Goal: Check status: Check status

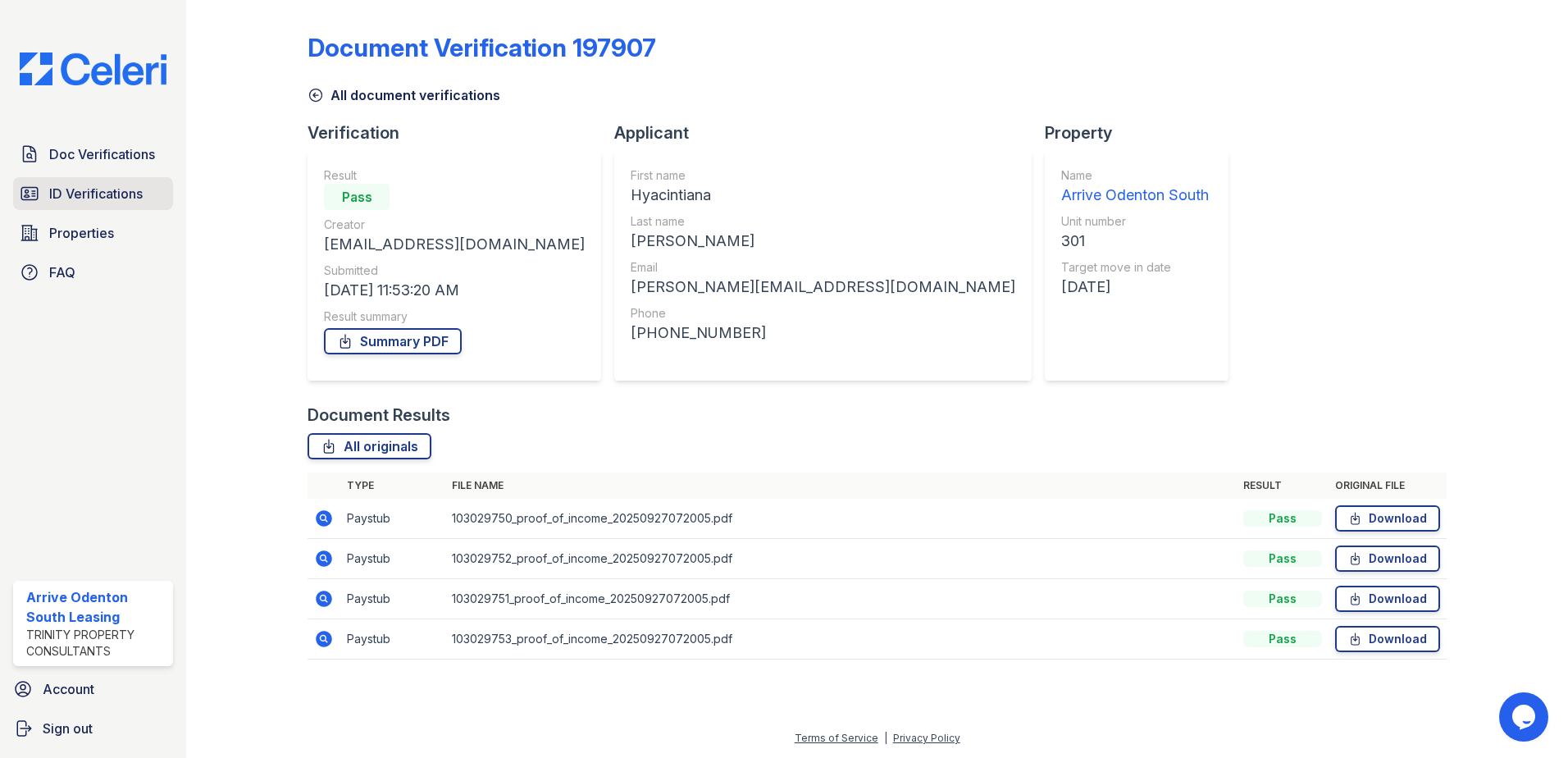
click at [88, 196] on span "ID Verifications" at bounding box center [95, 193] width 94 height 20
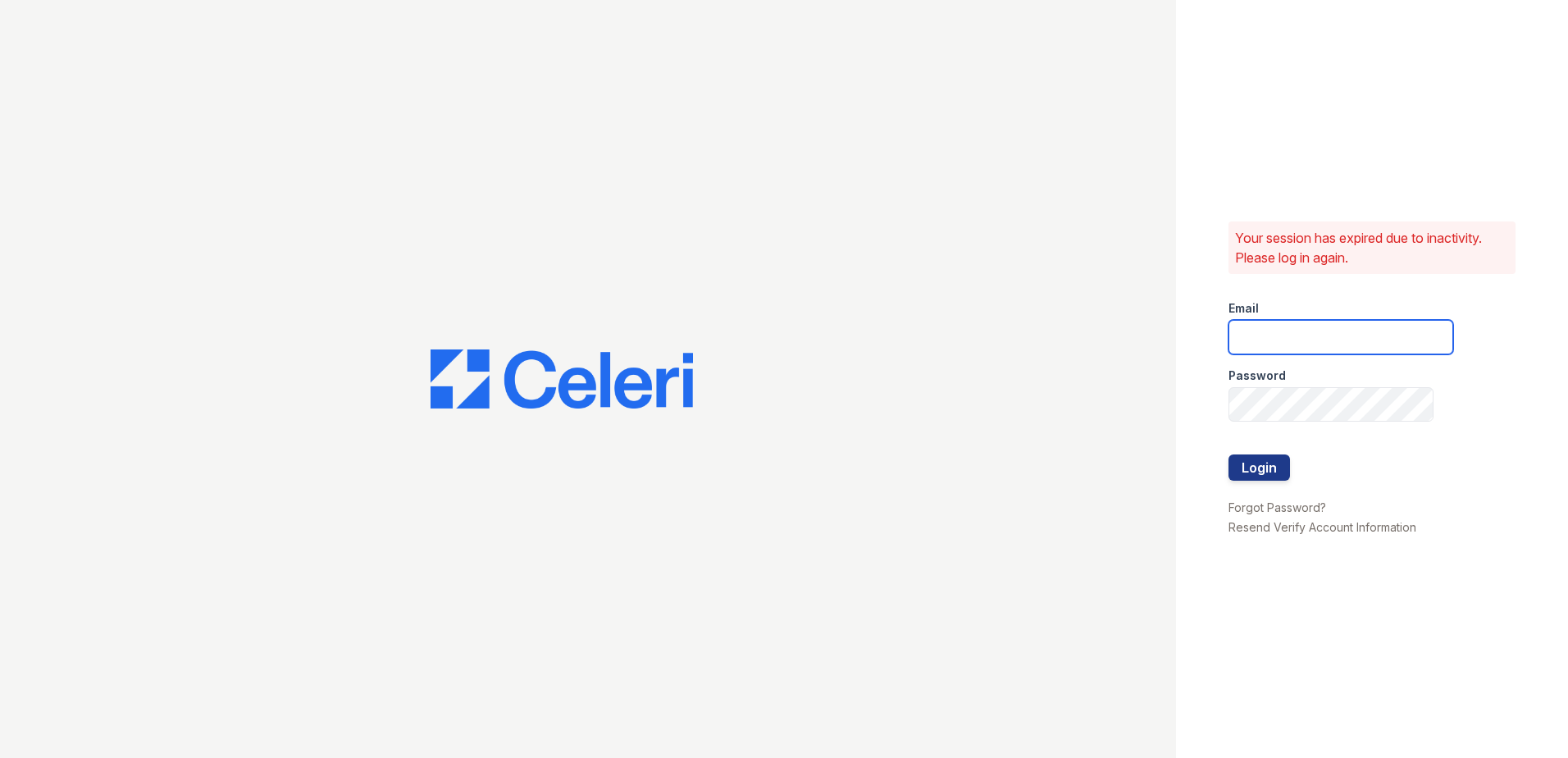
click at [1320, 326] on input "email" at bounding box center [1341, 337] width 225 height 34
type input "[EMAIL_ADDRESS][DOMAIN_NAME]"
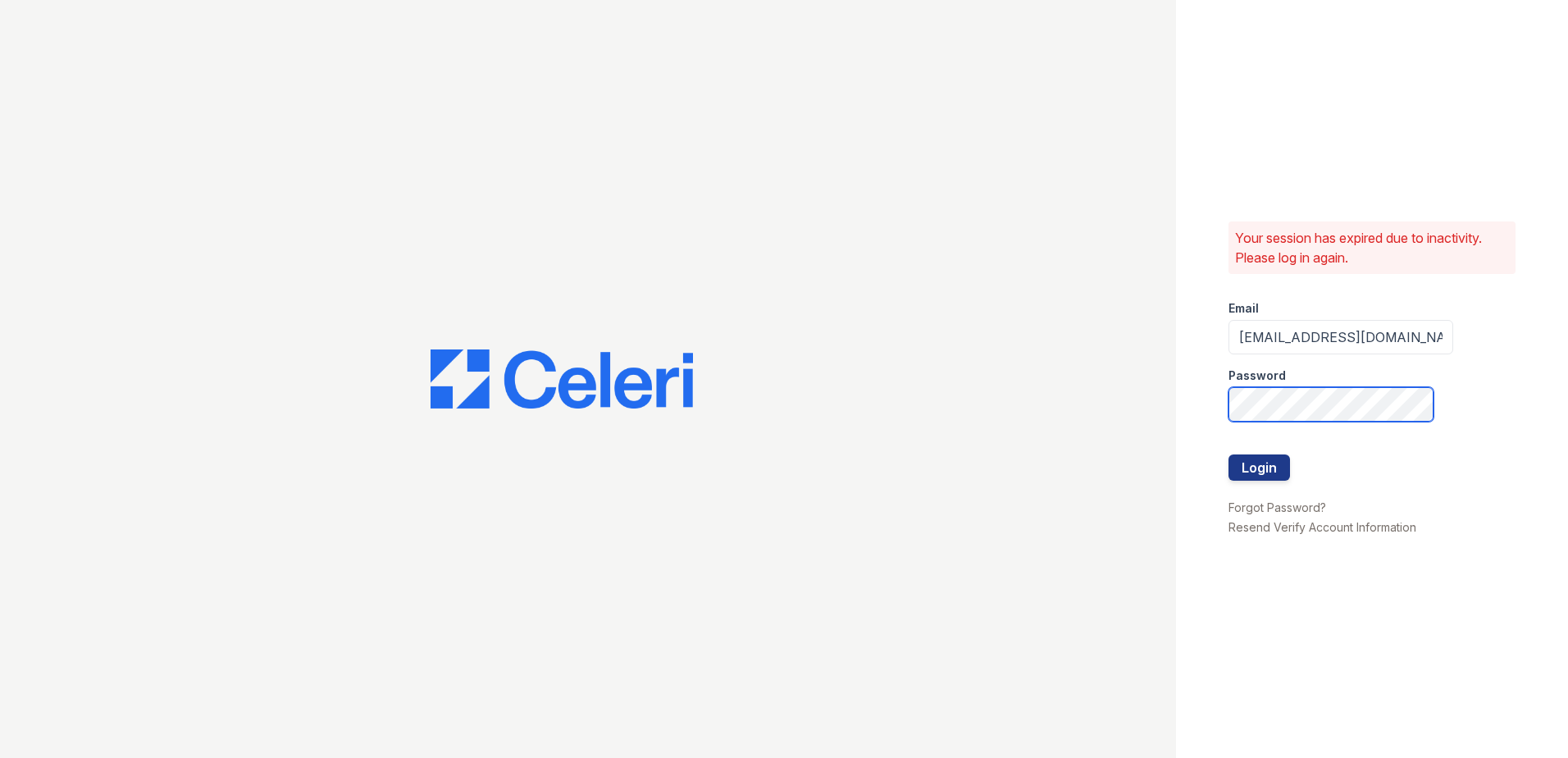
click at [1229, 455] on button "Login" at bounding box center [1259, 468] width 61 height 26
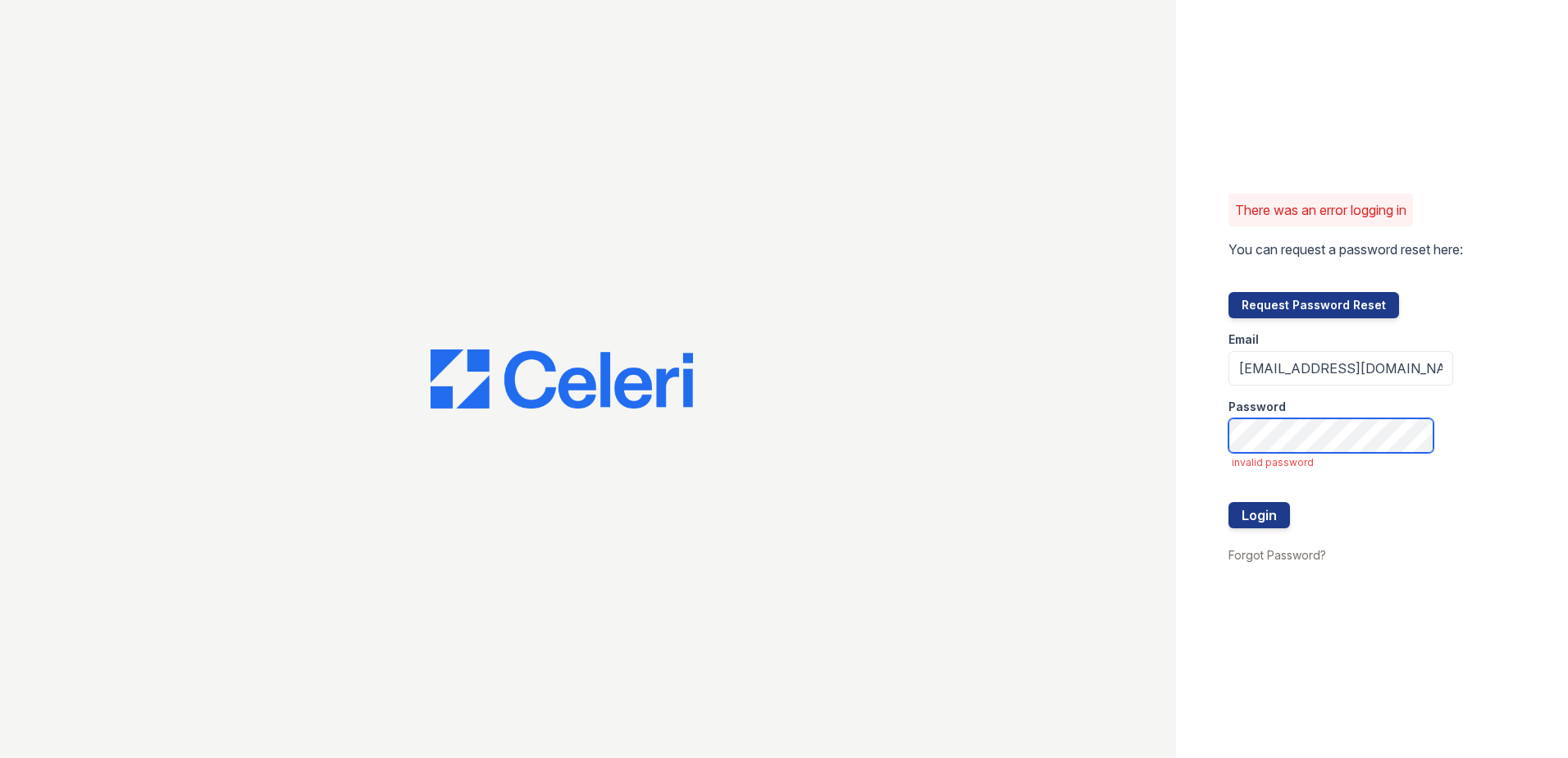
click at [1229, 502] on button "Login" at bounding box center [1259, 515] width 61 height 26
click at [1407, 454] on form "Email arriveodentonsouth@trinity-pm.com Password invalid password Login" at bounding box center [1341, 431] width 225 height 226
click at [1229, 502] on button "Login" at bounding box center [1259, 515] width 61 height 26
click at [1251, 533] on div at bounding box center [1341, 536] width 225 height 17
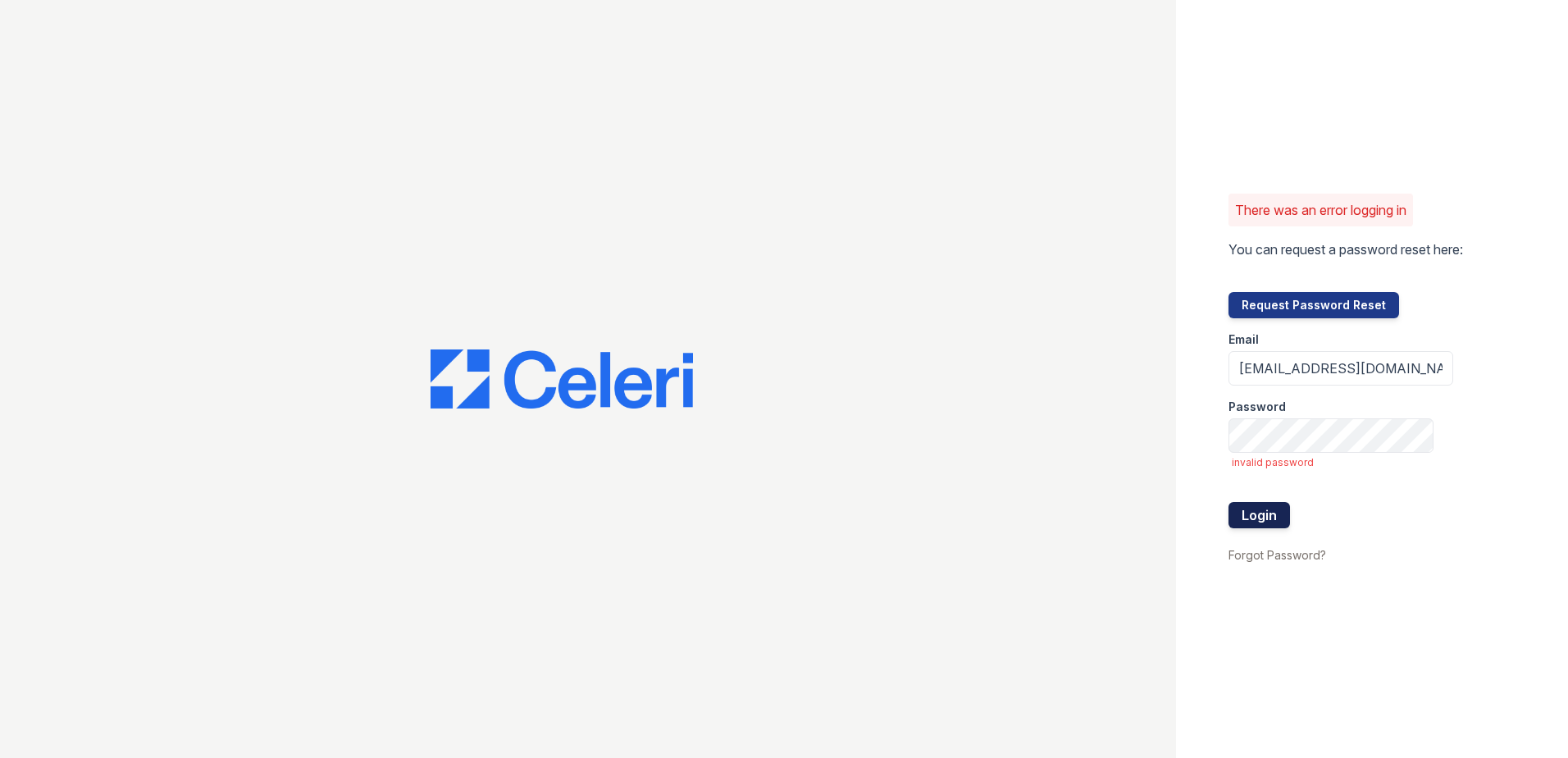
click at [1251, 514] on button "Login" at bounding box center [1259, 515] width 61 height 26
click at [1265, 524] on button "Login" at bounding box center [1259, 515] width 61 height 26
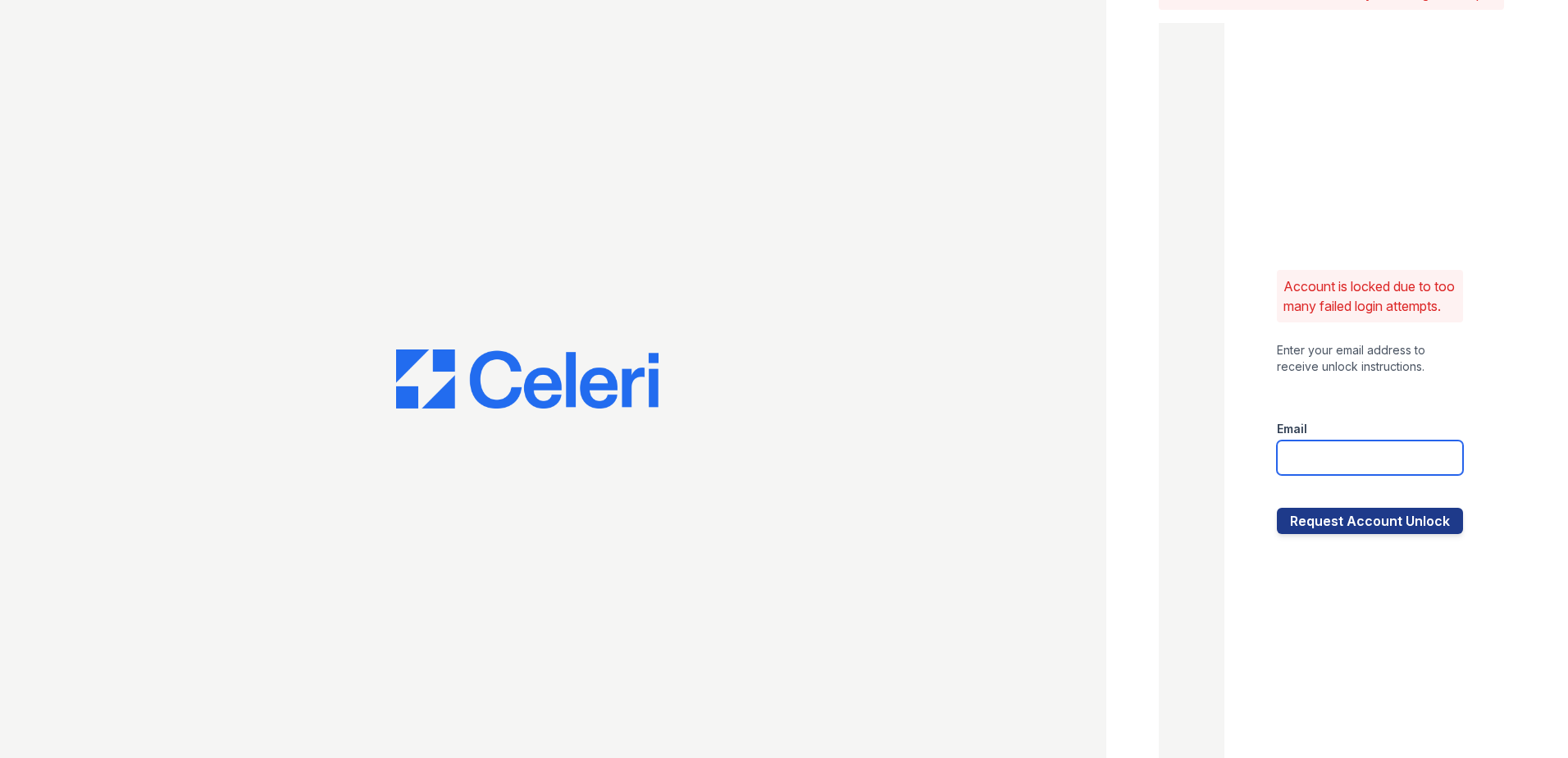
click at [1349, 472] on input "email" at bounding box center [1370, 457] width 186 height 34
click at [1375, 471] on input "email" at bounding box center [1370, 457] width 186 height 34
type input "A"
drag, startPoint x: 1395, startPoint y: 478, endPoint x: 1363, endPoint y: 470, distance: 33.0
click at [1363, 470] on input "arriveodentonnorth@trinity-pm.com" at bounding box center [1370, 457] width 186 height 34
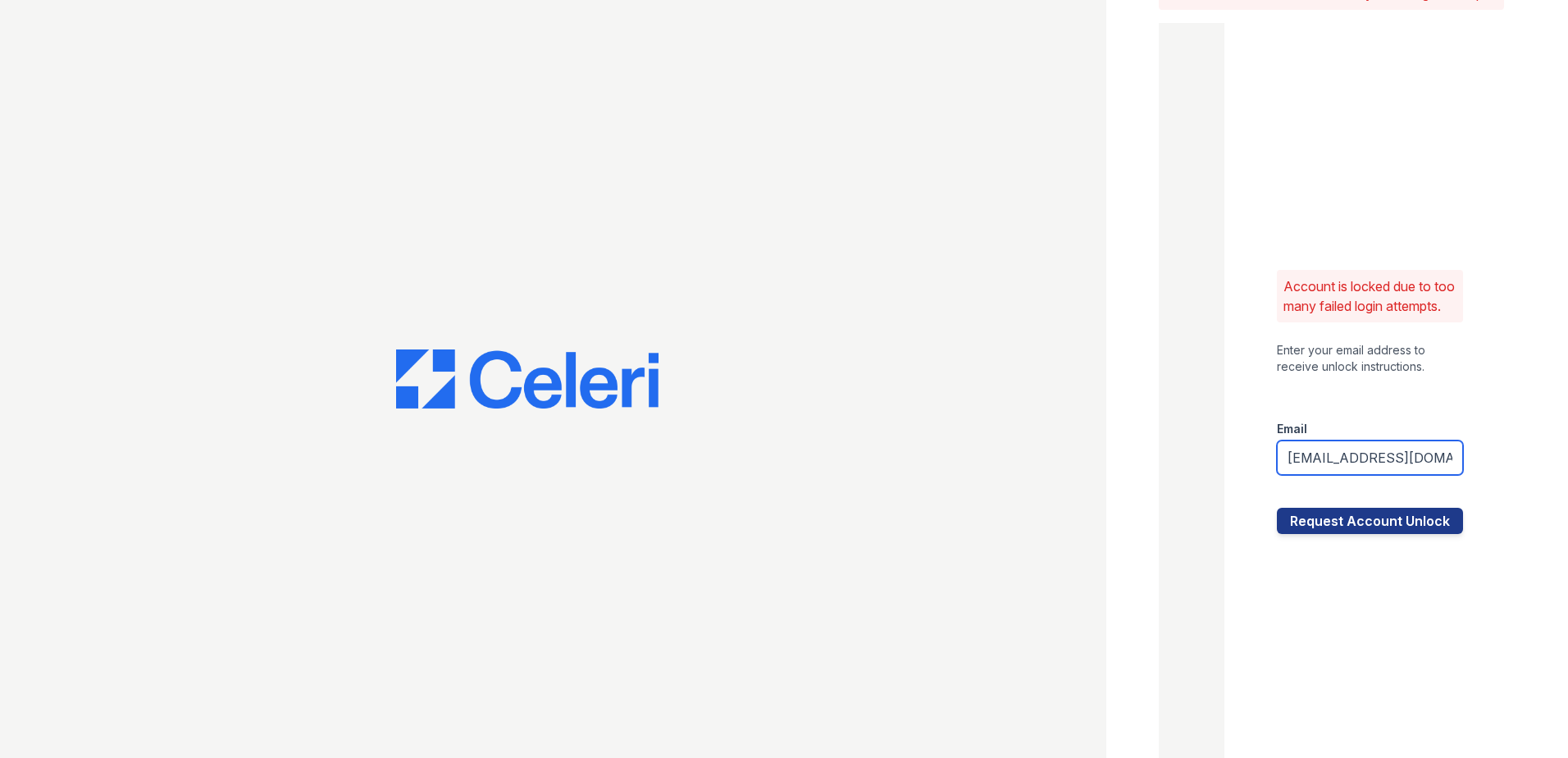
type input "arriveodentonsouth@trinity-pm.com"
click at [1277, 508] on button "Request Account Unlock" at bounding box center [1370, 521] width 186 height 26
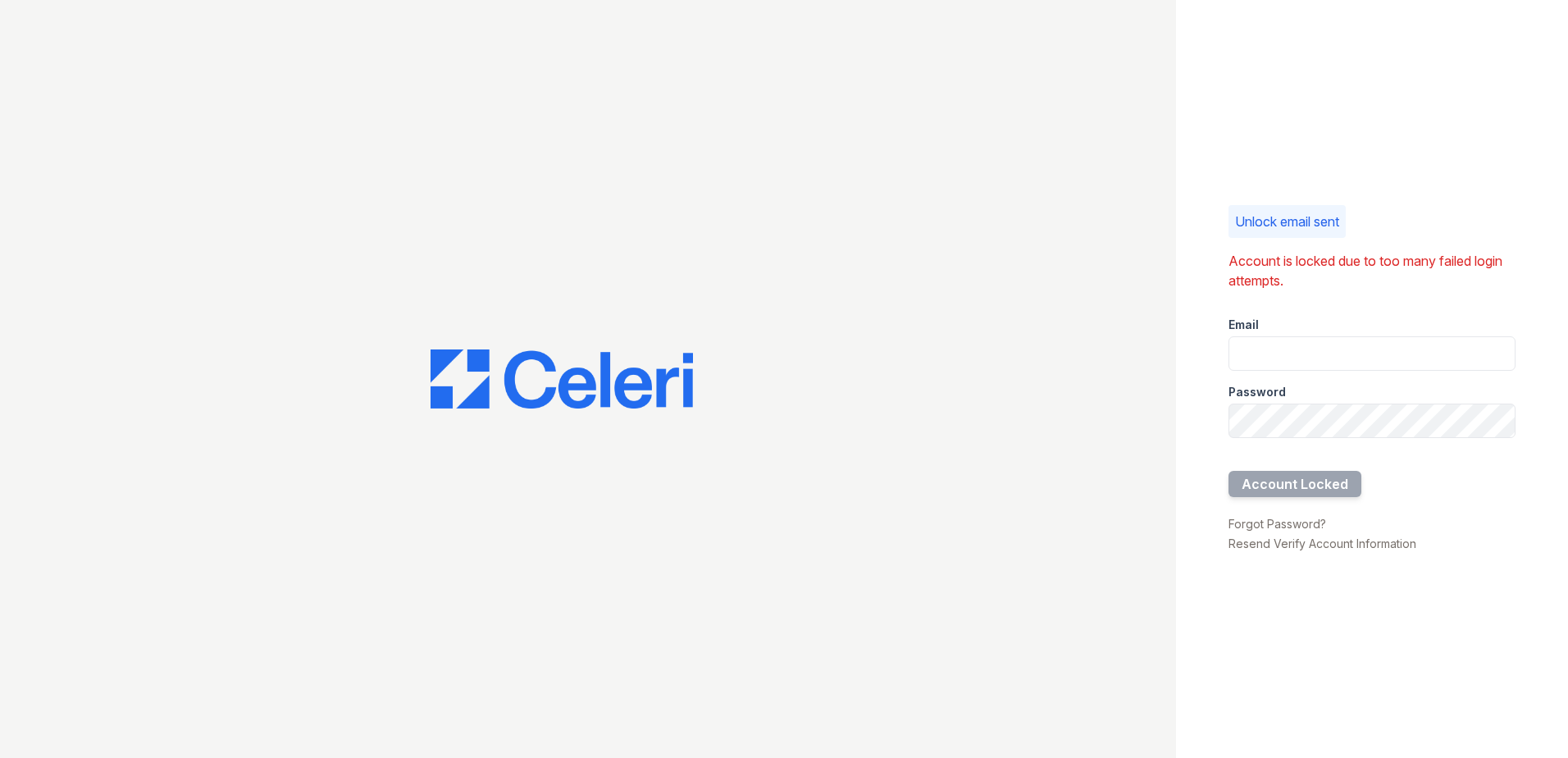
click at [1314, 509] on div at bounding box center [1372, 505] width 287 height 17
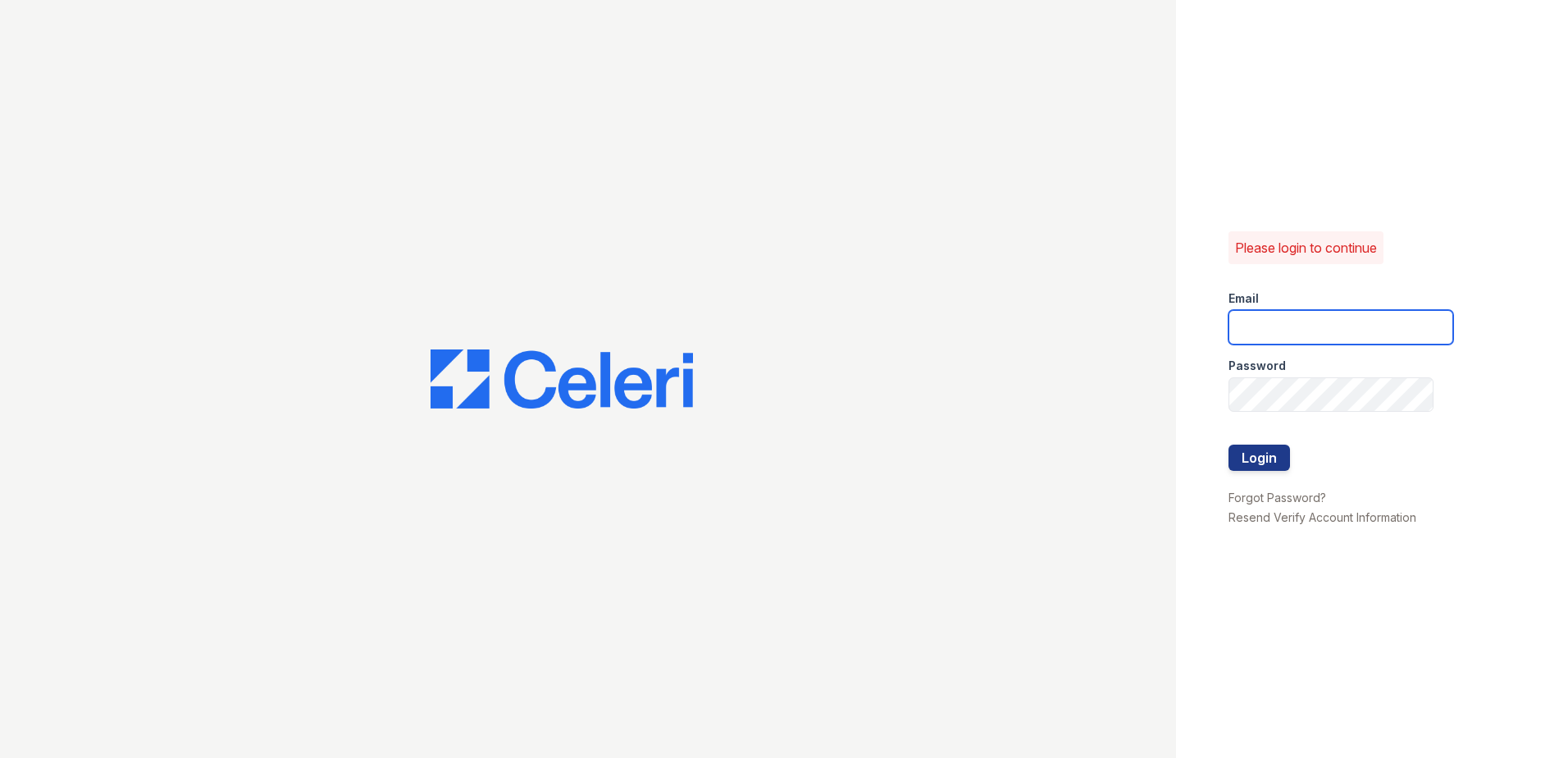
click at [1365, 335] on input "email" at bounding box center [1341, 327] width 225 height 34
type input "[EMAIL_ADDRESS][DOMAIN_NAME]"
click at [1243, 457] on button "Login" at bounding box center [1259, 458] width 61 height 26
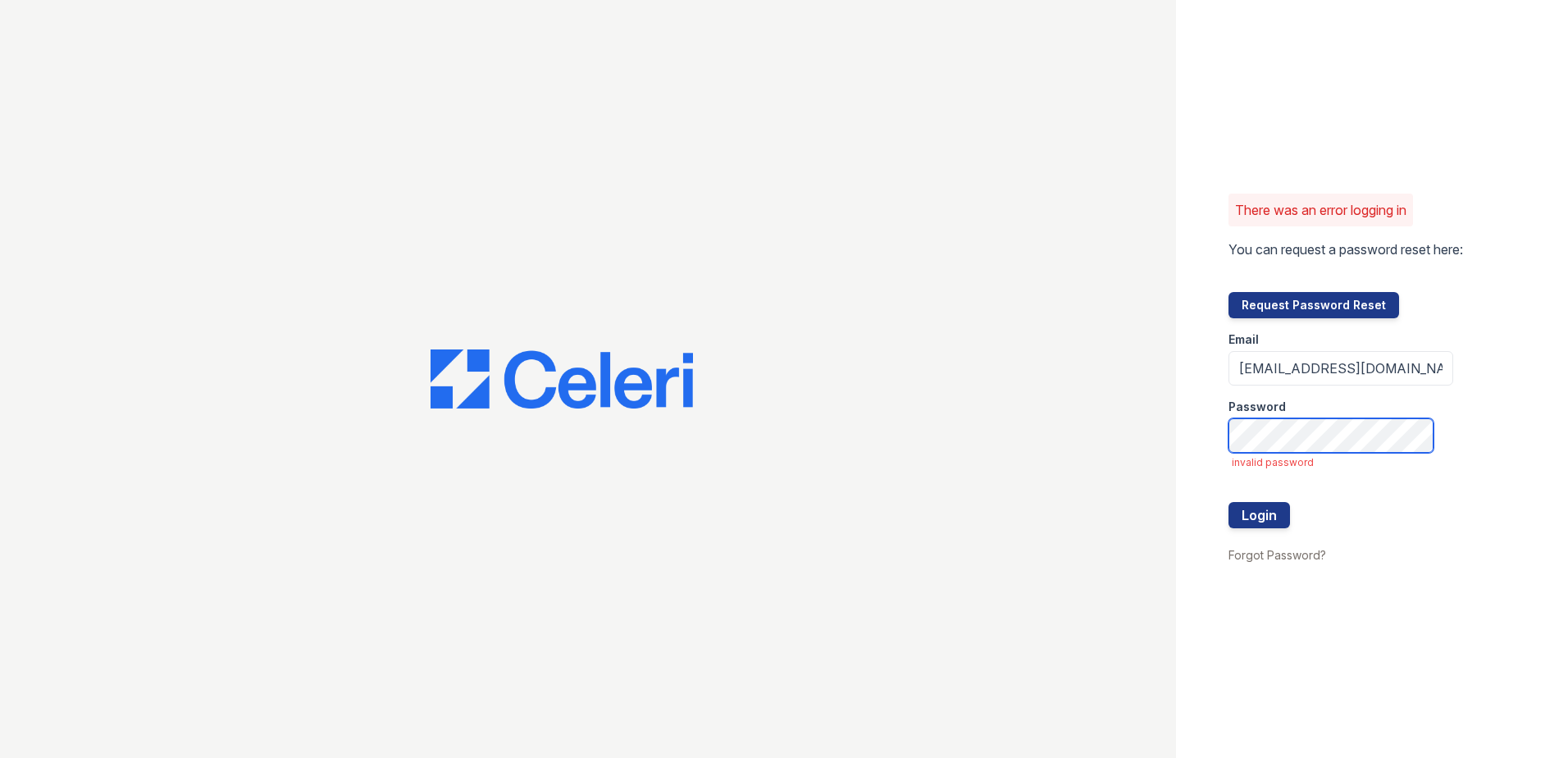
click at [1229, 502] on button "Login" at bounding box center [1259, 515] width 61 height 26
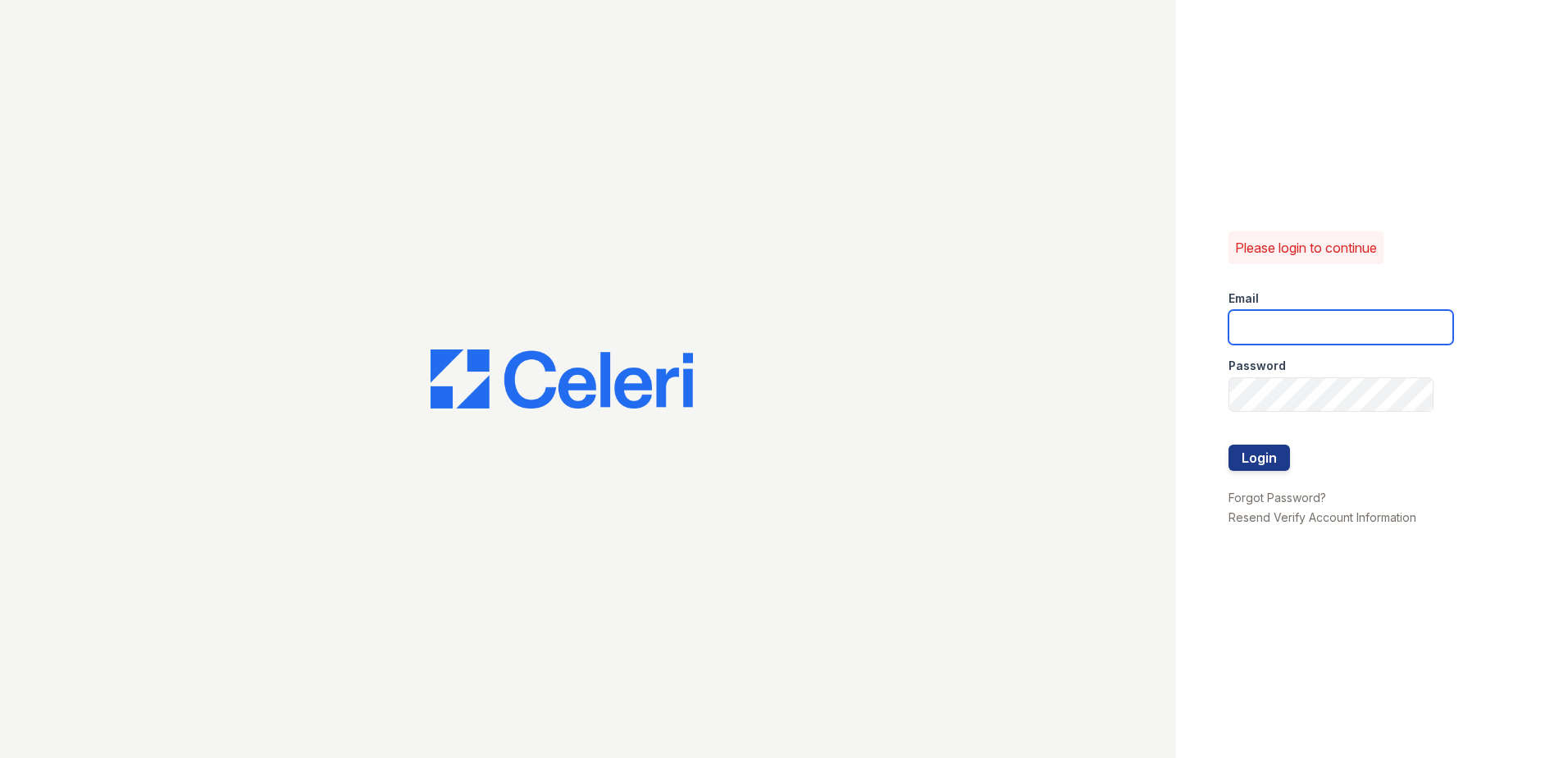
click at [1271, 324] on input "email" at bounding box center [1341, 327] width 225 height 34
type input "arriveodentonsouth@trinity-pm.com"
click at [1266, 448] on button "Login" at bounding box center [1259, 458] width 61 height 26
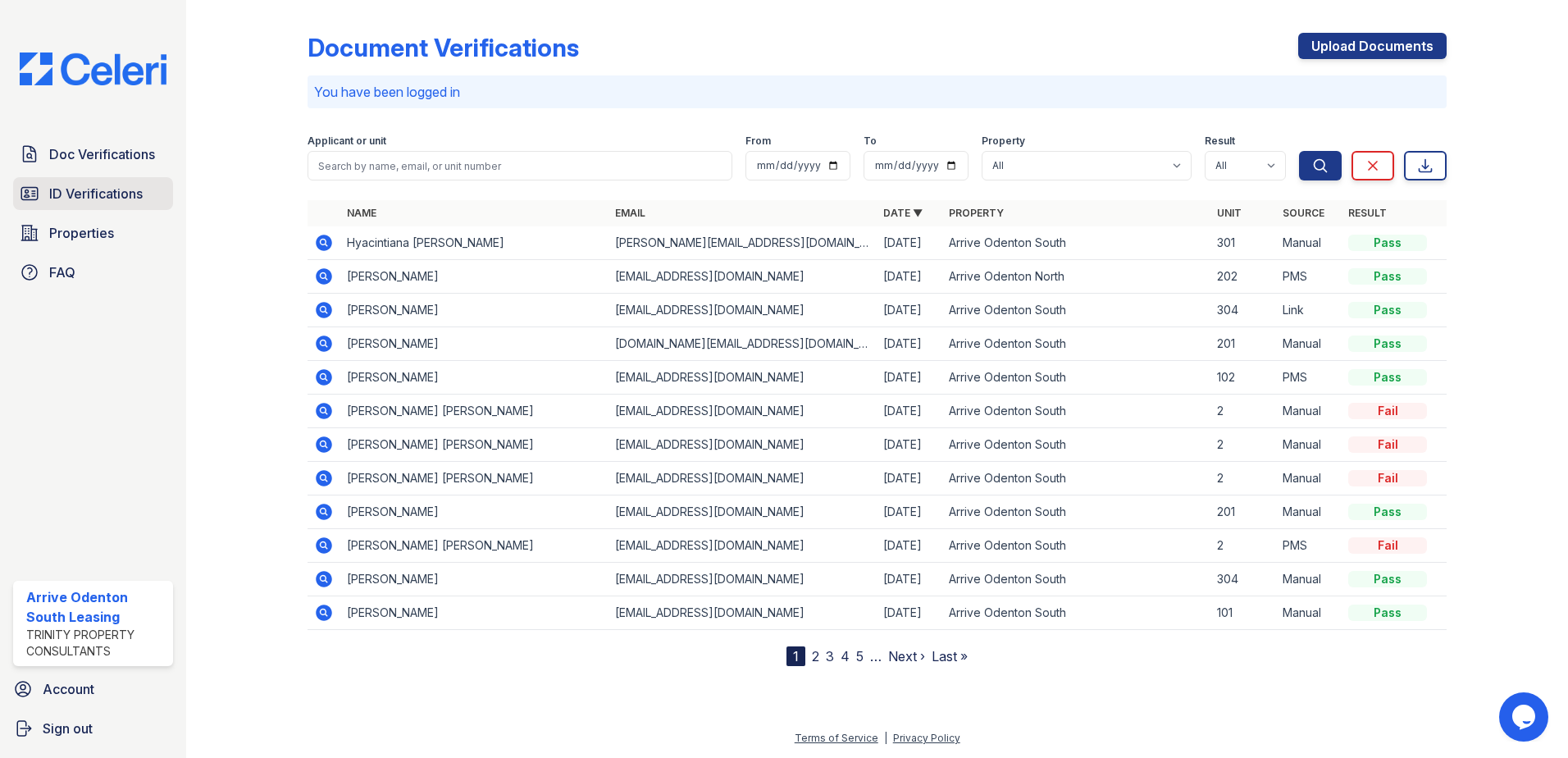
click at [102, 190] on span "ID Verifications" at bounding box center [95, 193] width 94 height 20
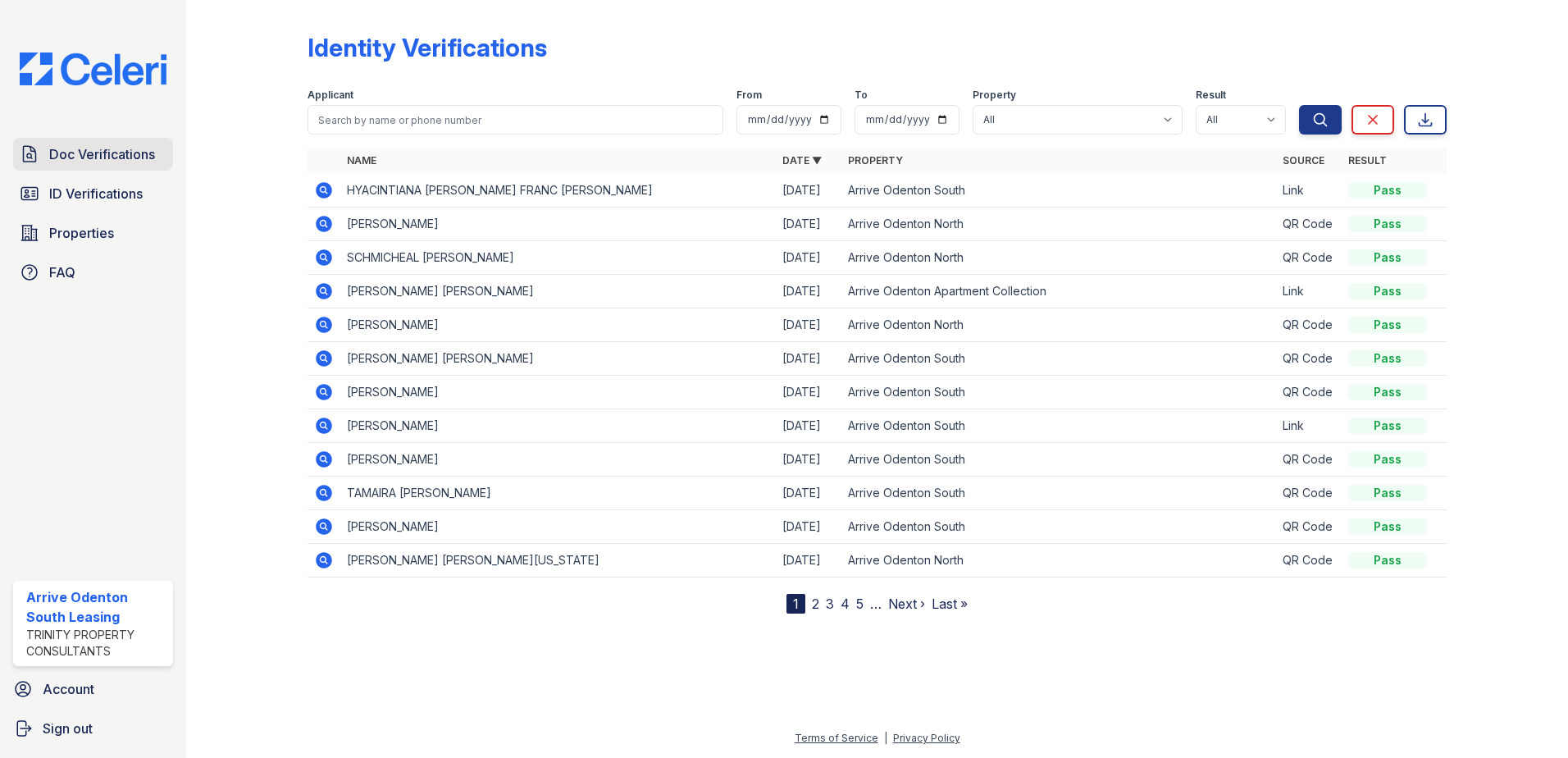
click at [128, 144] on span "Doc Verifications" at bounding box center [101, 154] width 106 height 20
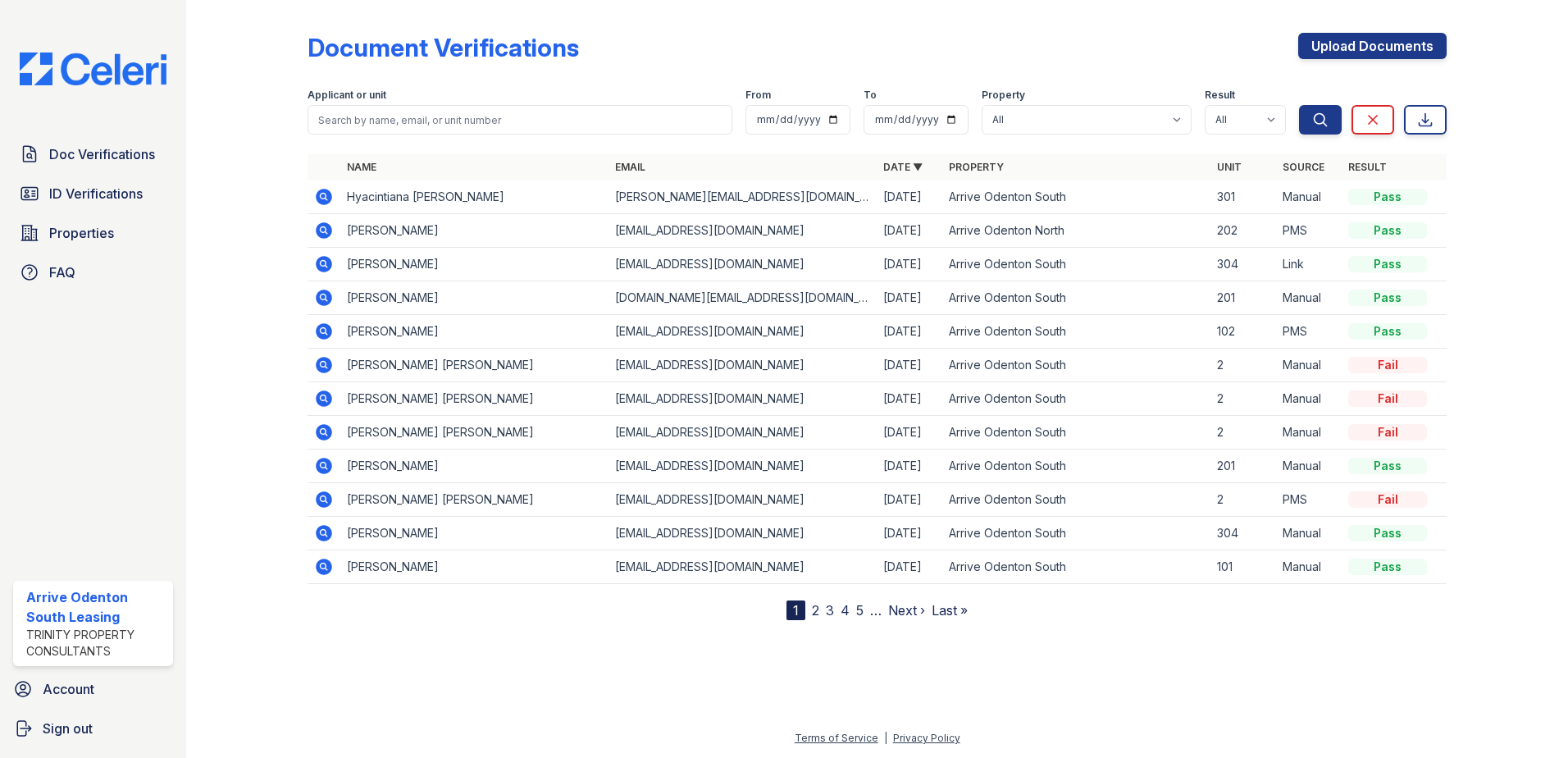
click at [316, 264] on icon at bounding box center [323, 264] width 20 height 20
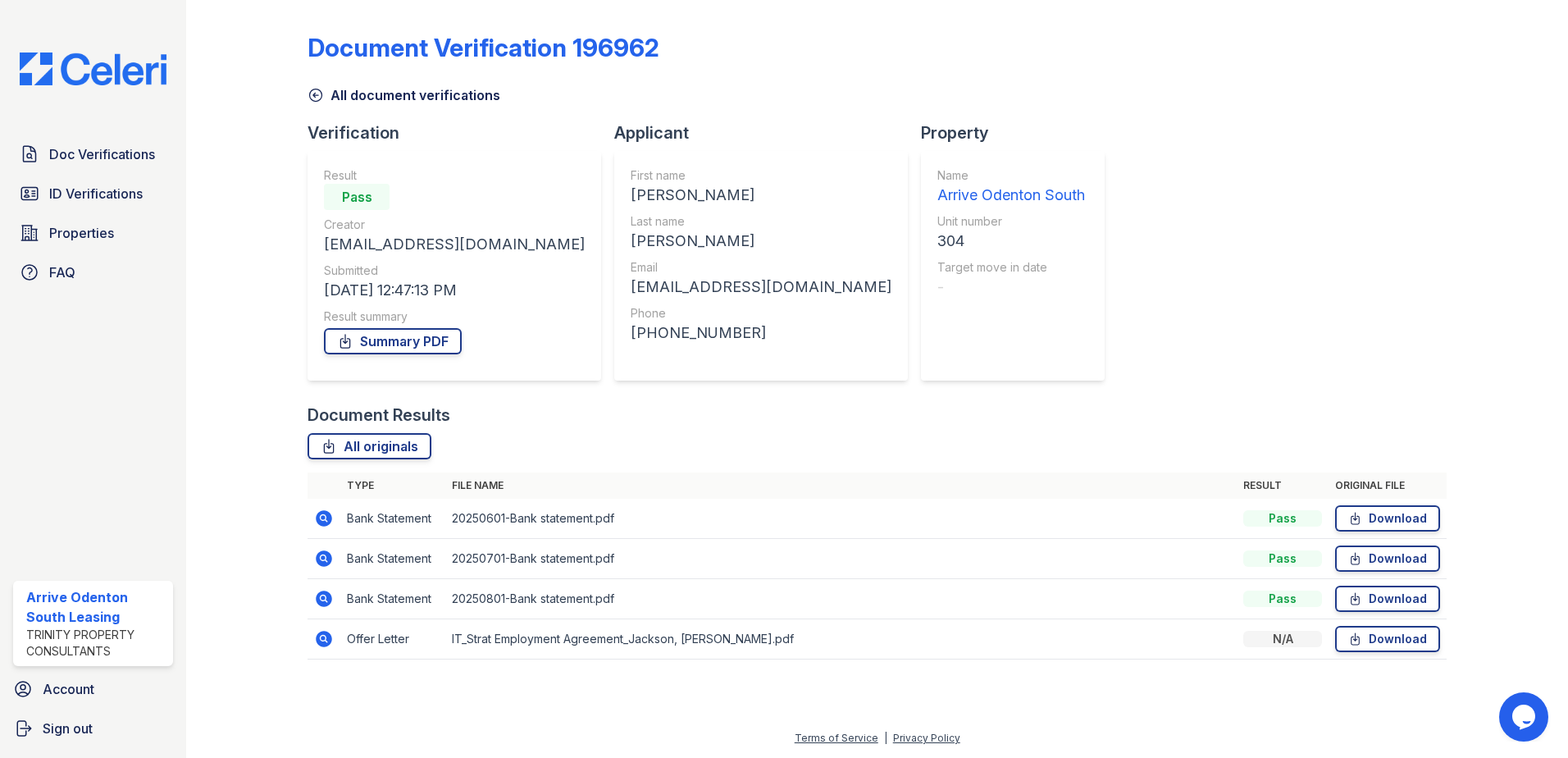
click at [329, 643] on icon at bounding box center [323, 639] width 17 height 17
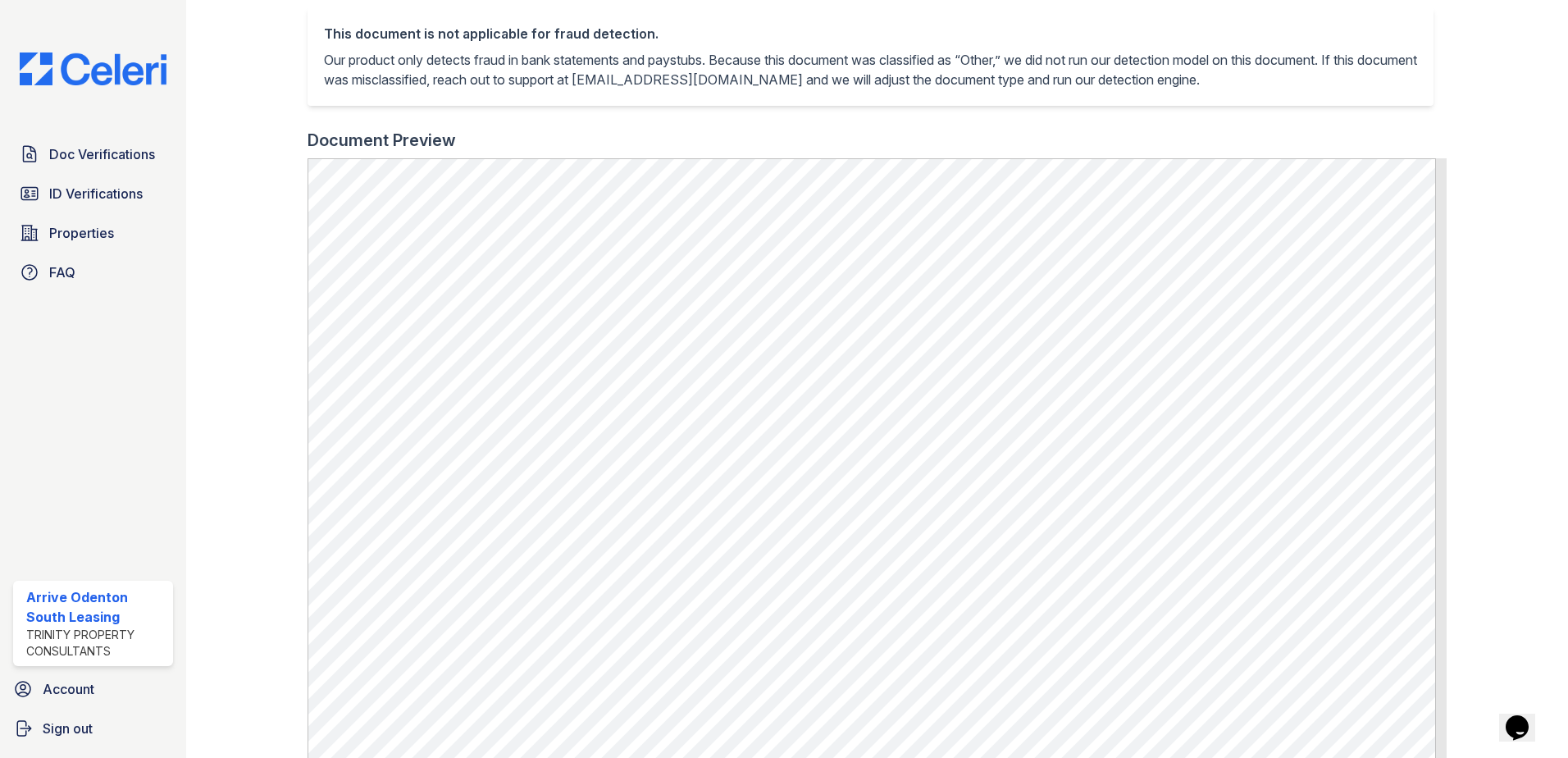
scroll to position [410, 0]
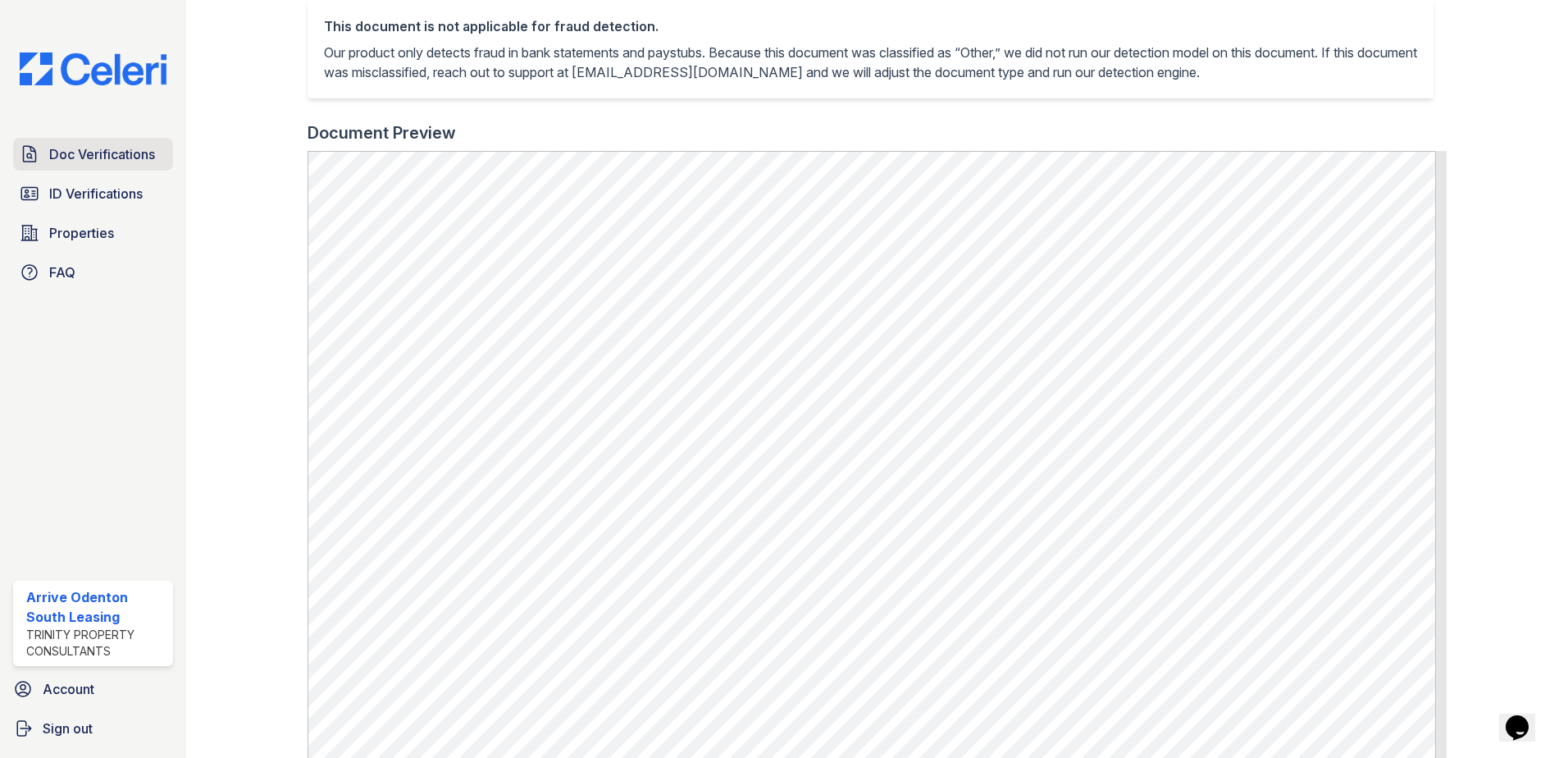
click at [140, 163] on span "Doc Verifications" at bounding box center [101, 154] width 106 height 20
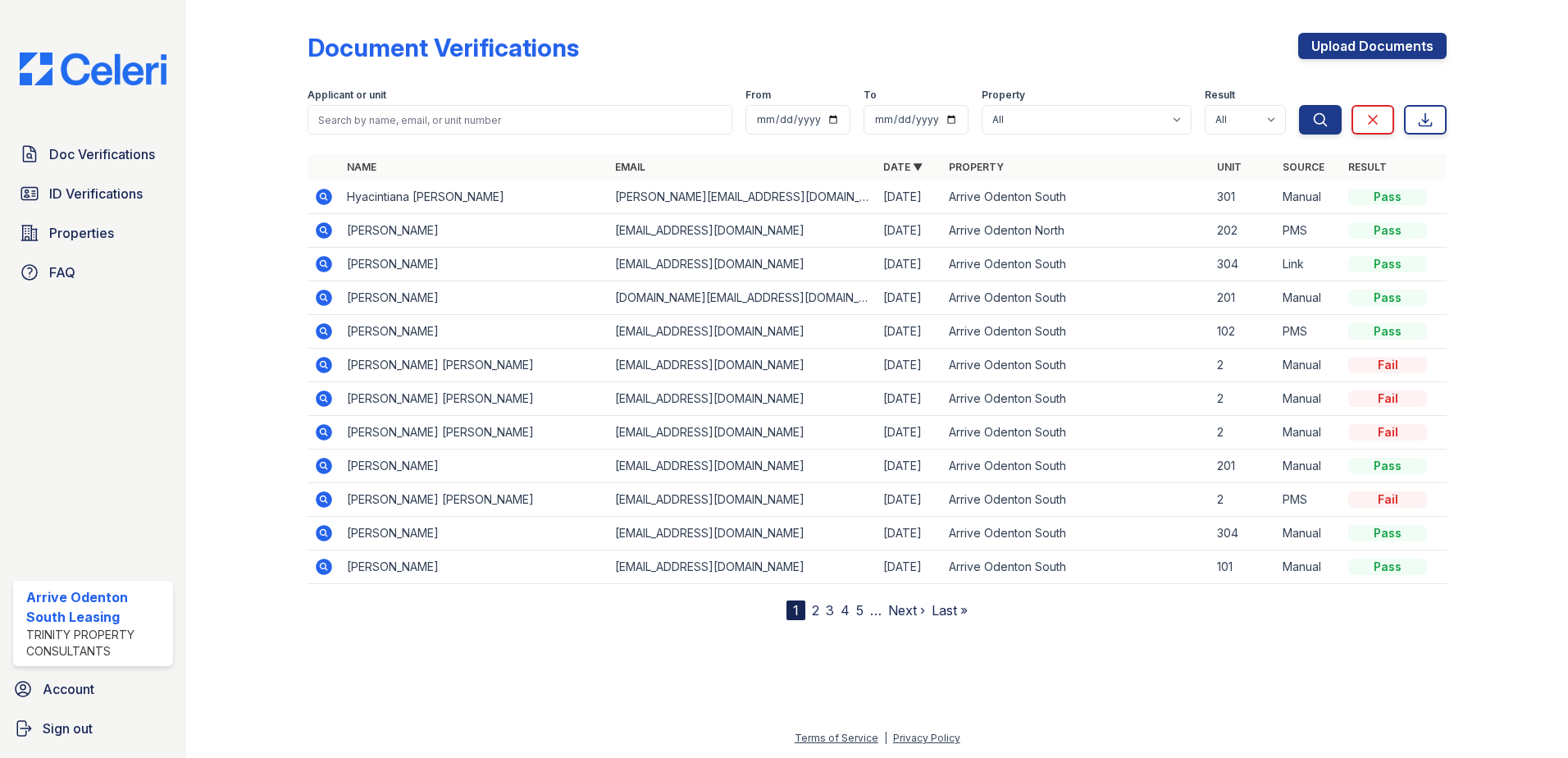
click at [327, 261] on icon at bounding box center [323, 264] width 17 height 17
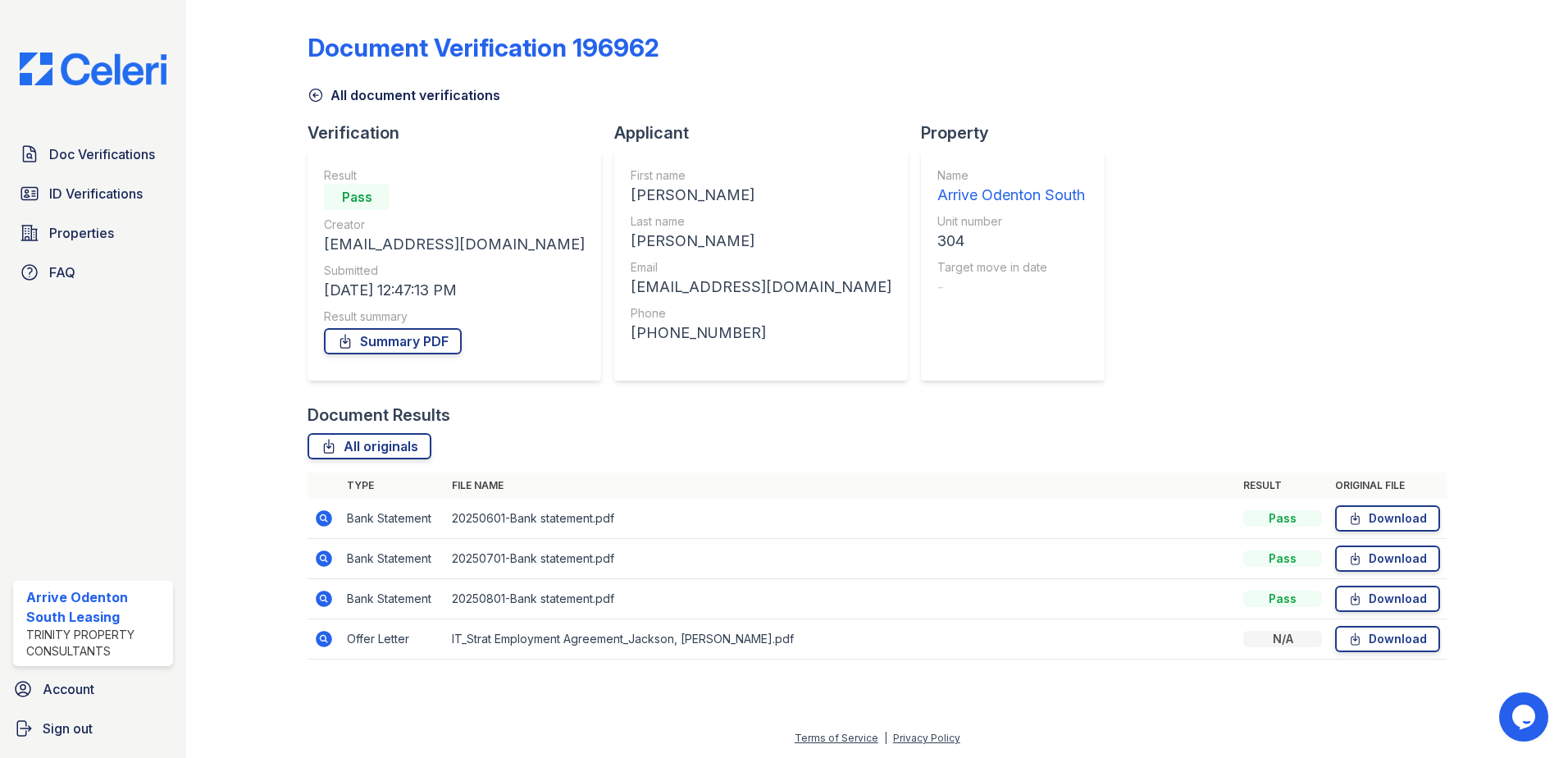
click at [328, 635] on icon at bounding box center [323, 639] width 17 height 17
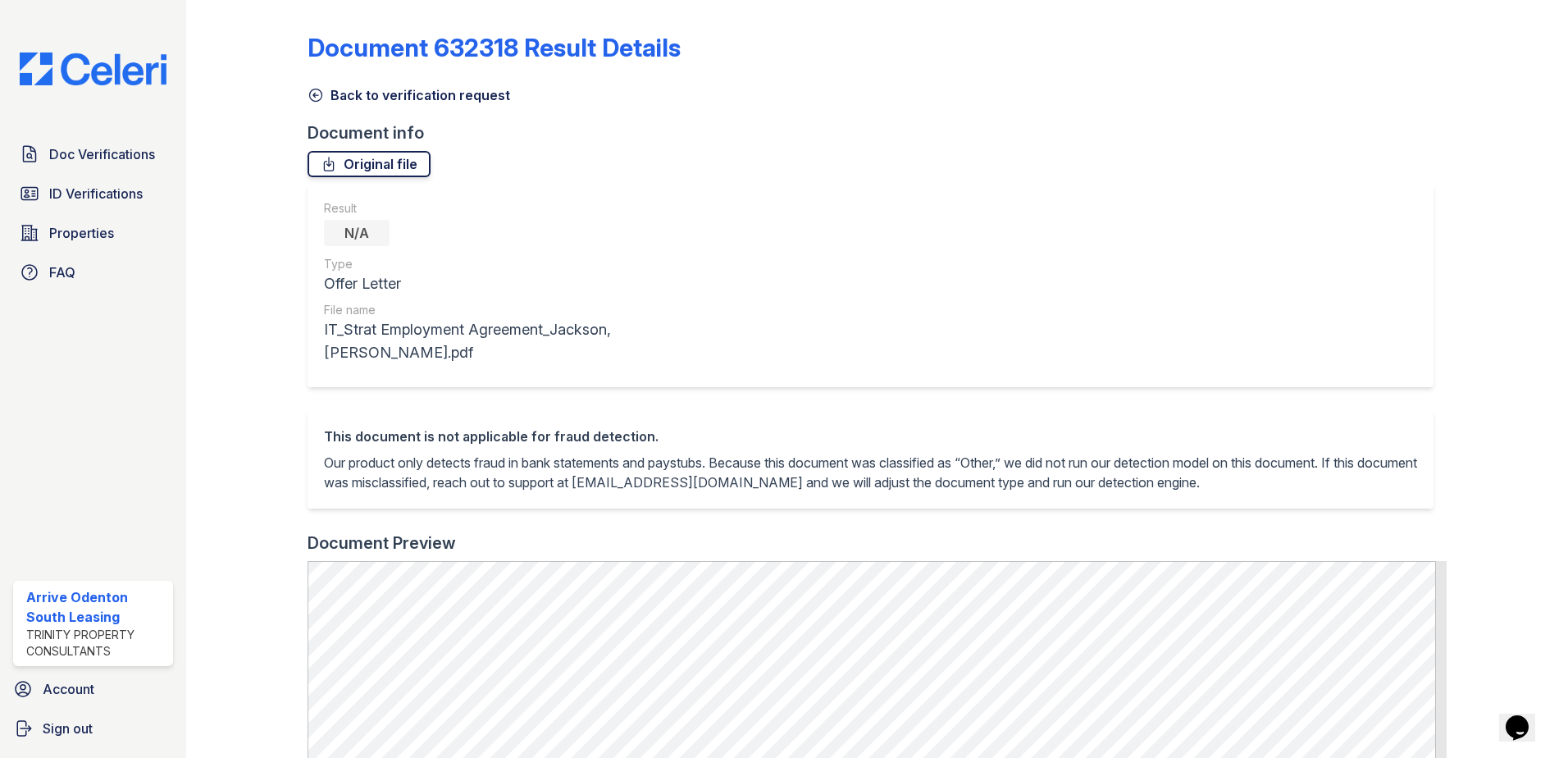
click at [387, 158] on link "Original file" at bounding box center [369, 164] width 123 height 26
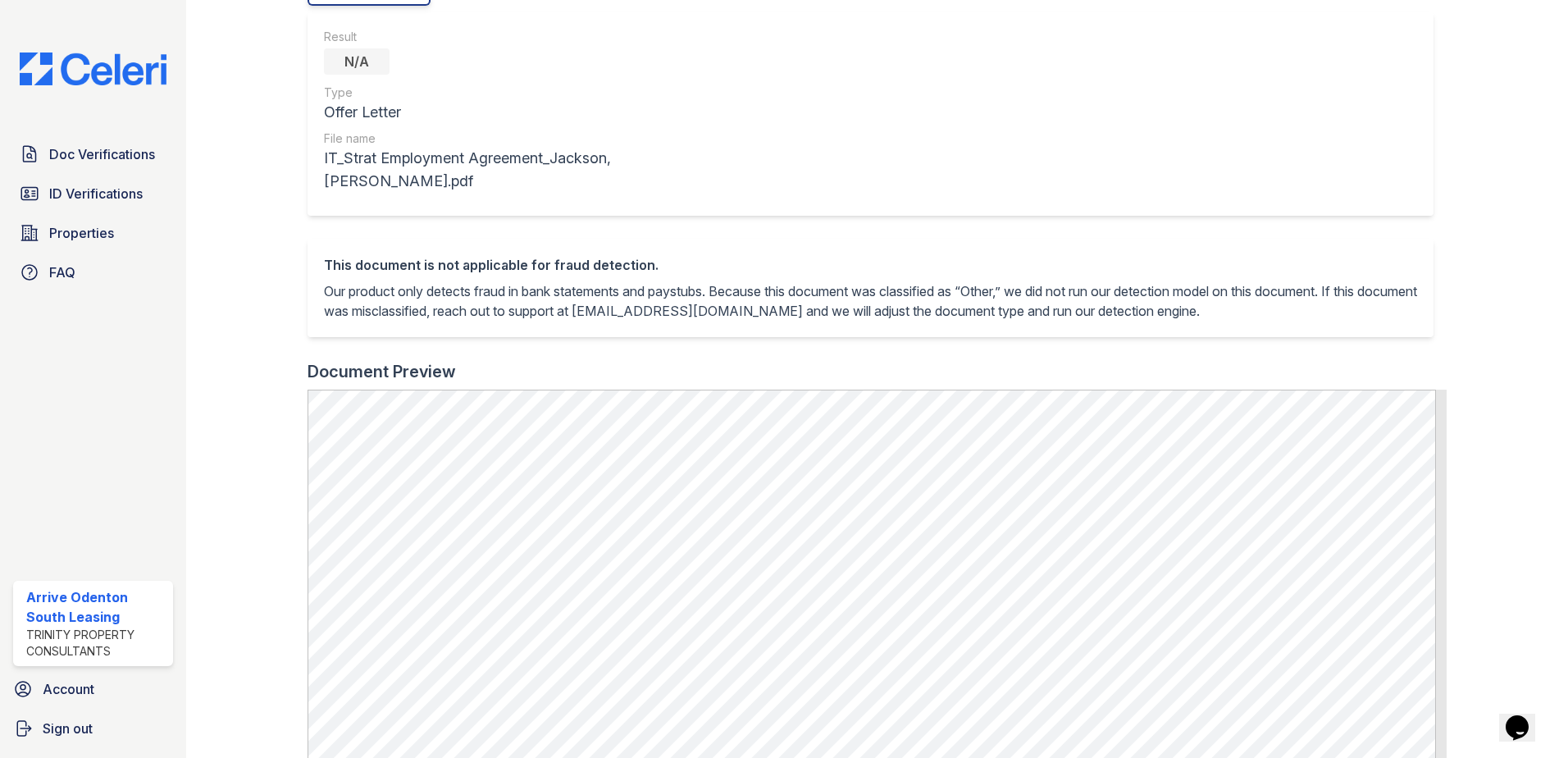
scroll to position [164, 0]
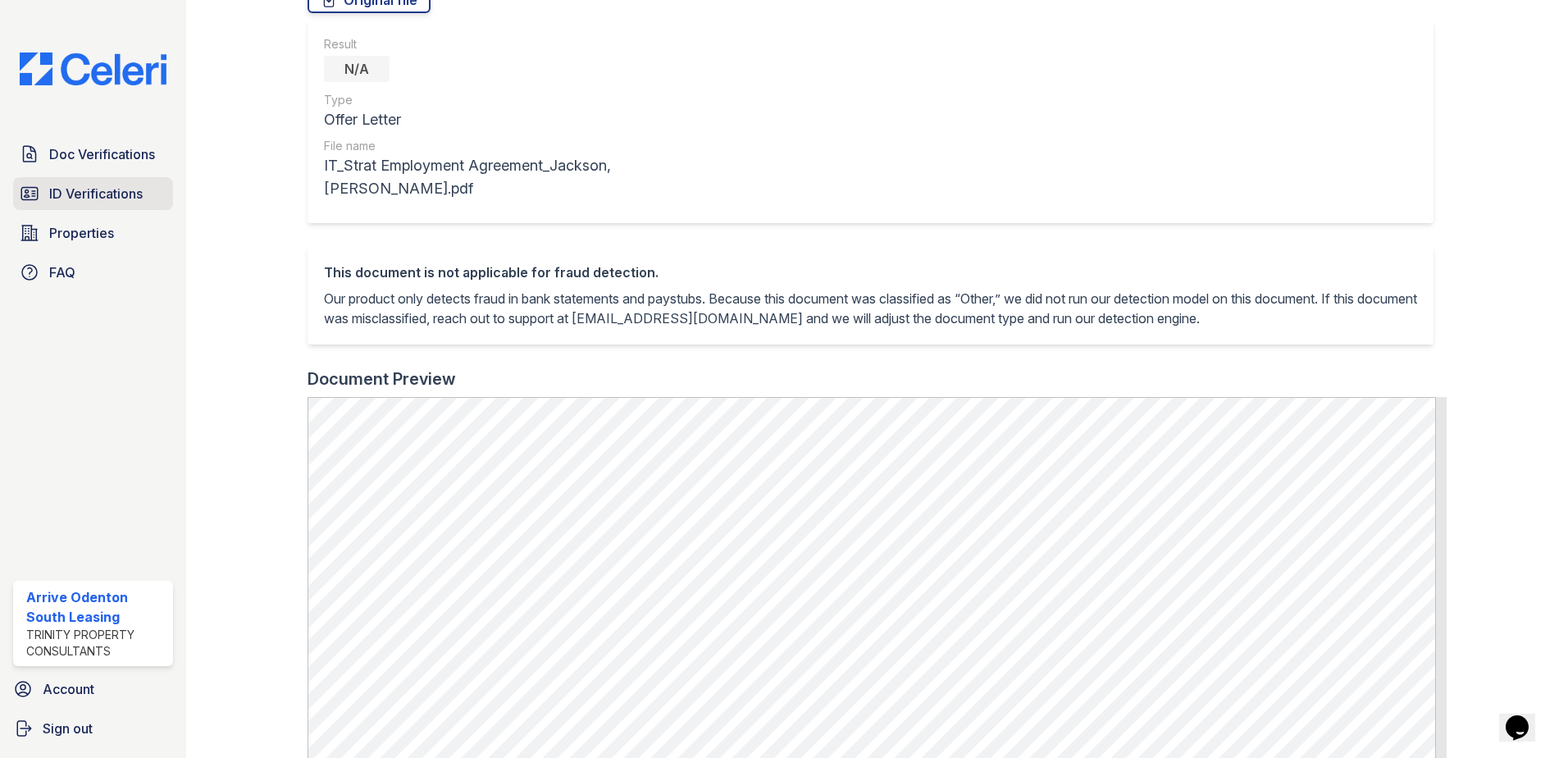
click at [128, 191] on span "ID Verifications" at bounding box center [95, 193] width 94 height 20
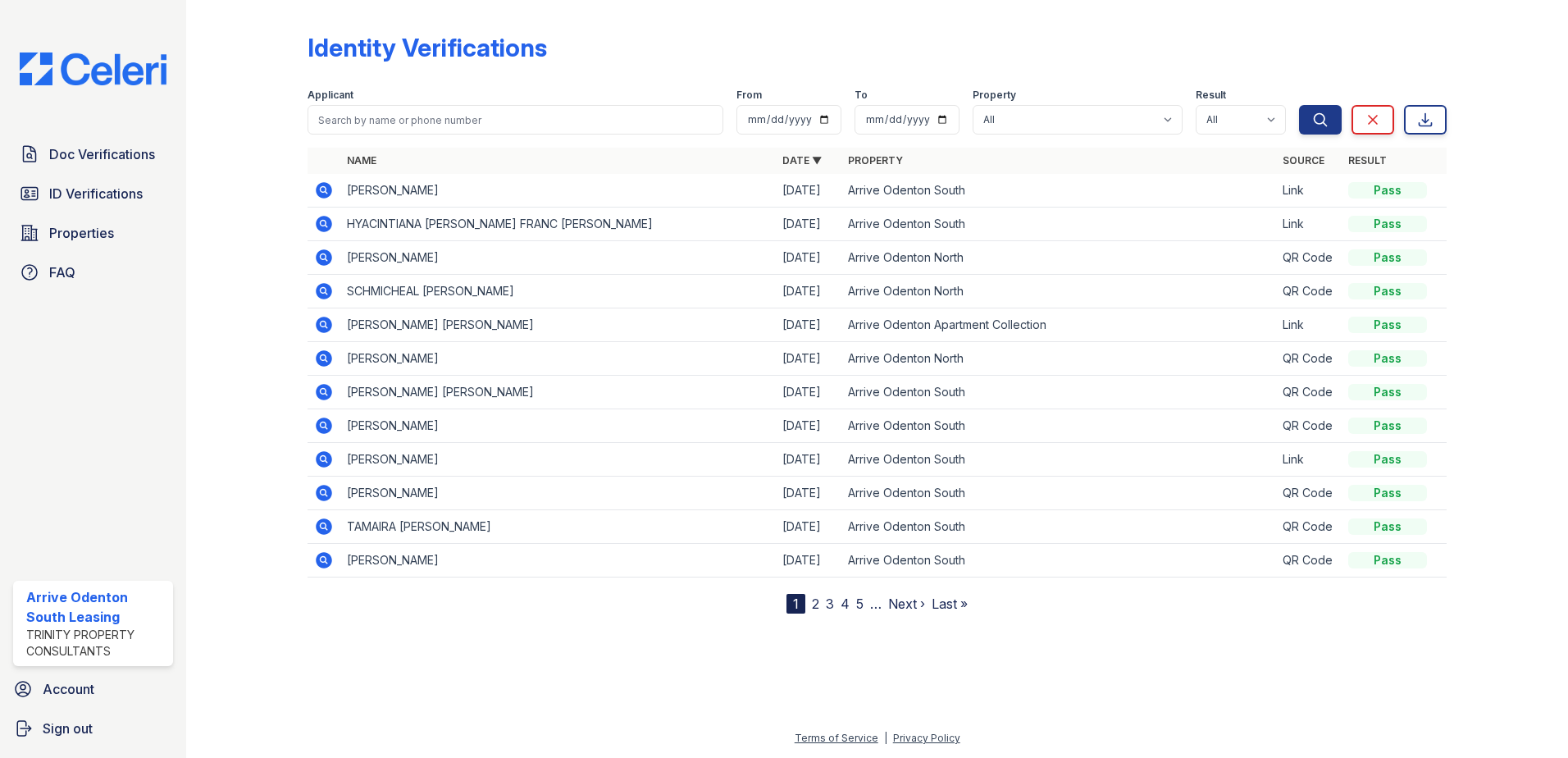
click at [327, 187] on icon at bounding box center [323, 190] width 17 height 17
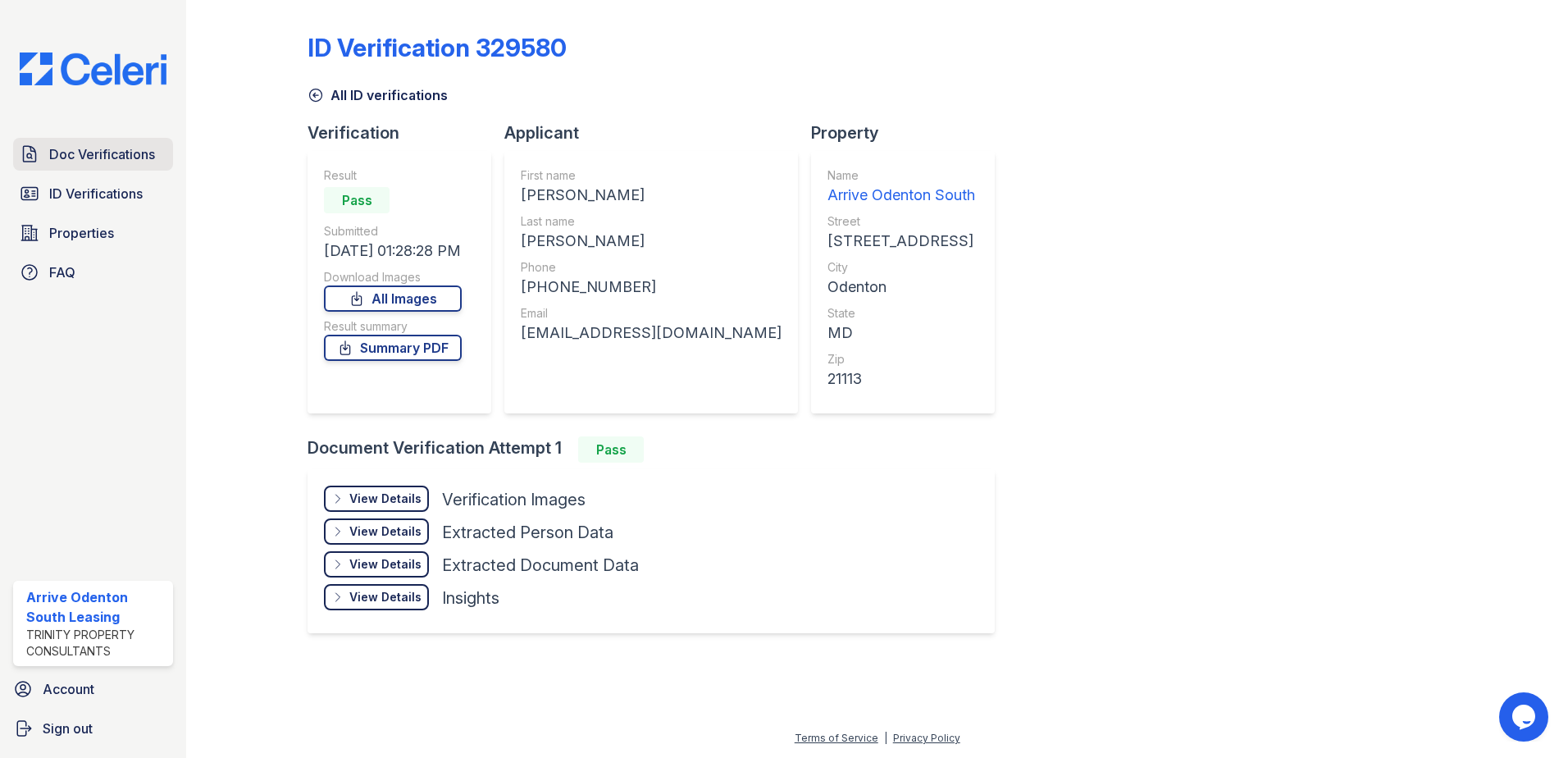
click at [108, 163] on span "Doc Verifications" at bounding box center [101, 154] width 106 height 20
